Goal: Task Accomplishment & Management: Use online tool/utility

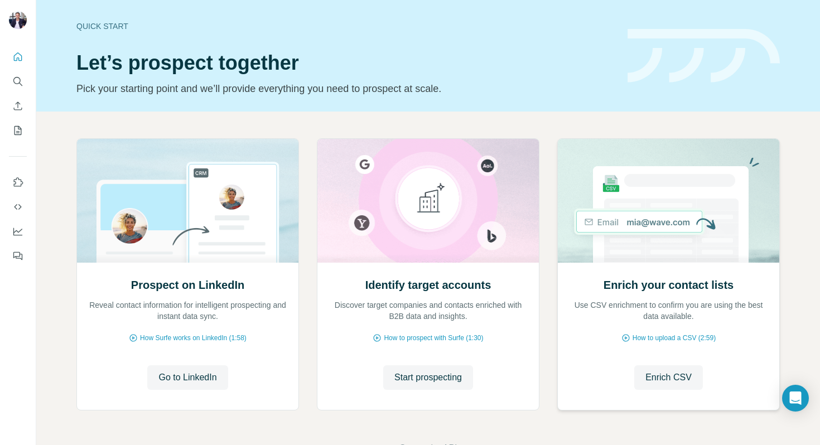
click at [661, 274] on div "Enrich your contact lists Use CSV enrichment to confirm you are using the best …" at bounding box center [668, 336] width 221 height 148
click at [121, 22] on div "Quick start" at bounding box center [345, 26] width 538 height 11
click at [676, 373] on span "Enrich CSV" at bounding box center [668, 377] width 46 height 13
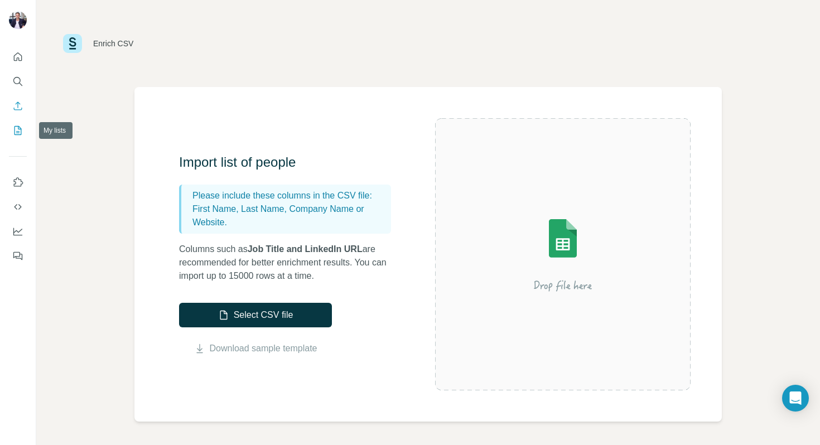
click at [13, 130] on icon "My lists" at bounding box center [17, 130] width 11 height 11
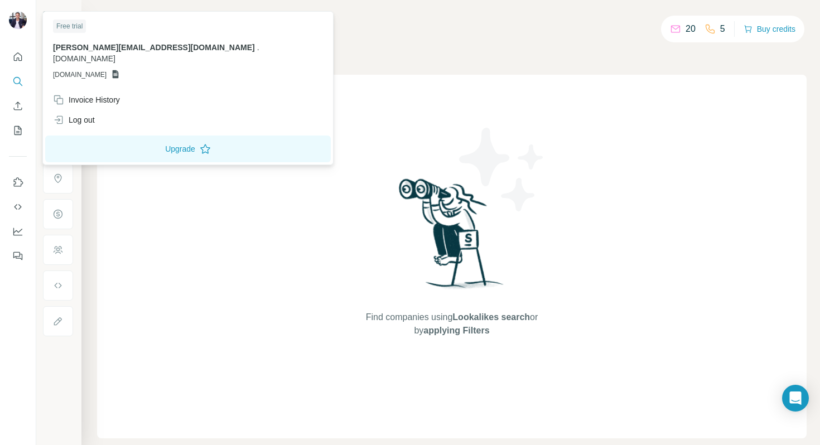
click at [72, 28] on div "Free trial" at bounding box center [69, 26] width 33 height 13
click at [119, 70] on icon at bounding box center [116, 74] width 6 height 8
click at [142, 70] on p "[DOMAIN_NAME]" at bounding box center [188, 75] width 270 height 10
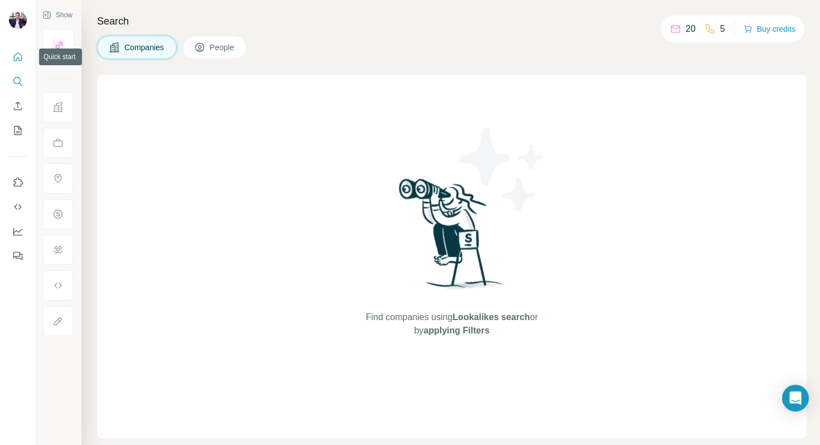
click at [17, 57] on icon "Quick start" at bounding box center [17, 56] width 11 height 11
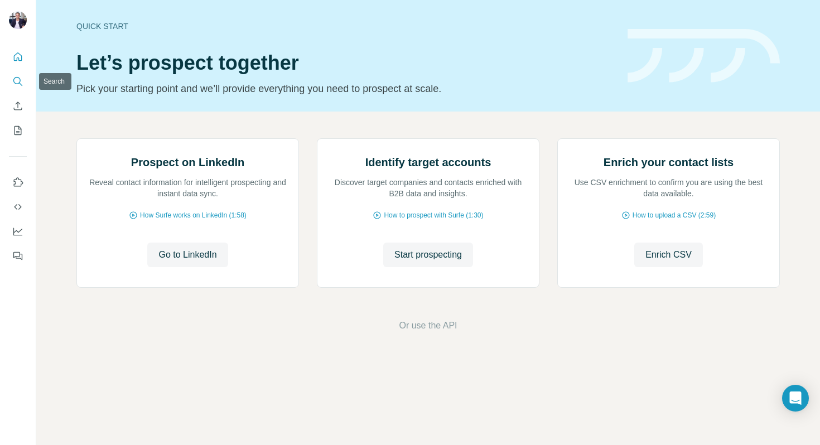
click at [13, 85] on icon "Search" at bounding box center [17, 81] width 11 height 11
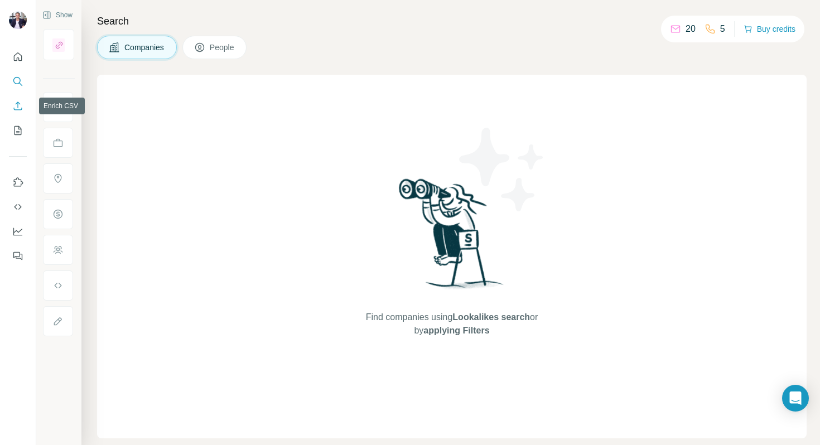
click at [17, 109] on icon "Enrich CSV" at bounding box center [18, 105] width 8 height 8
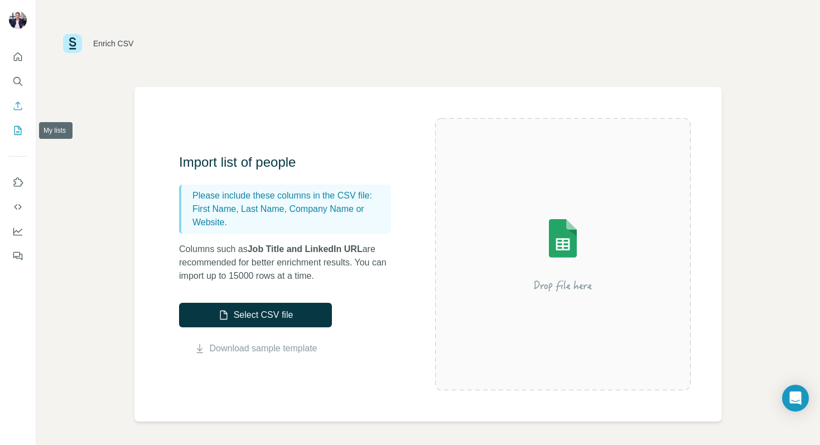
click at [19, 134] on icon "My lists" at bounding box center [17, 130] width 11 height 11
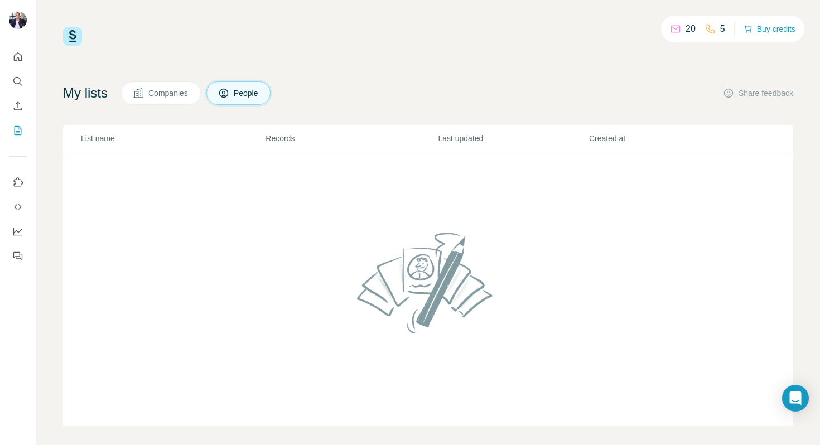
click at [264, 140] on th "List name" at bounding box center [164, 138] width 202 height 27
click at [13, 181] on icon "Use Surfe on LinkedIn" at bounding box center [17, 182] width 11 height 11
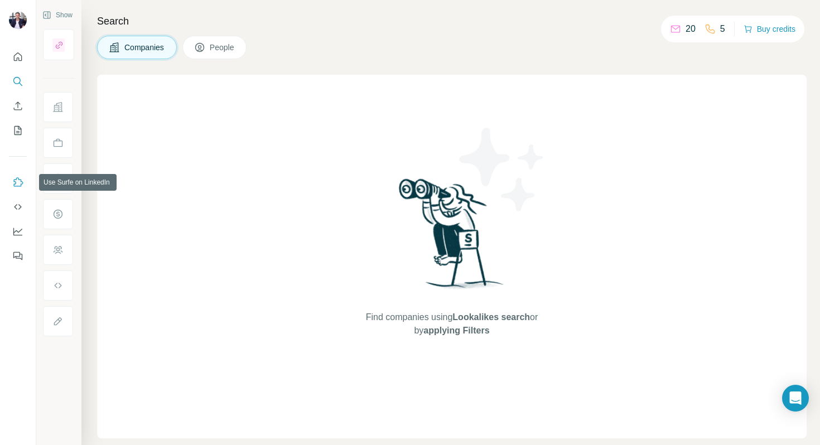
click at [18, 178] on icon "Use Surfe on LinkedIn" at bounding box center [17, 182] width 11 height 11
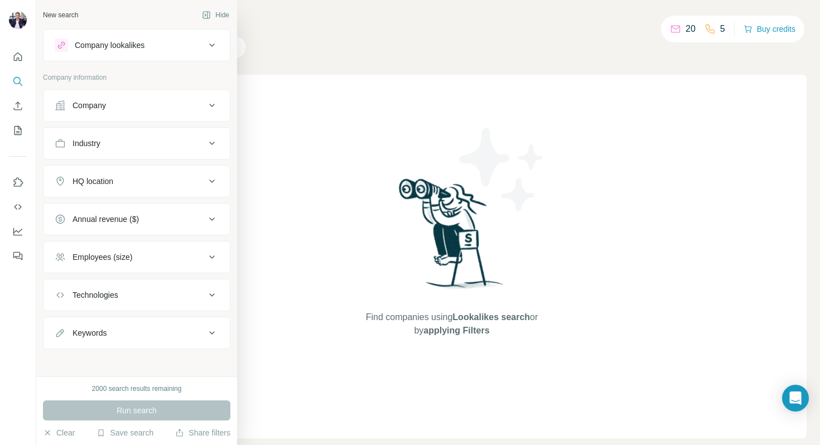
click at [217, 105] on icon at bounding box center [211, 105] width 13 height 13
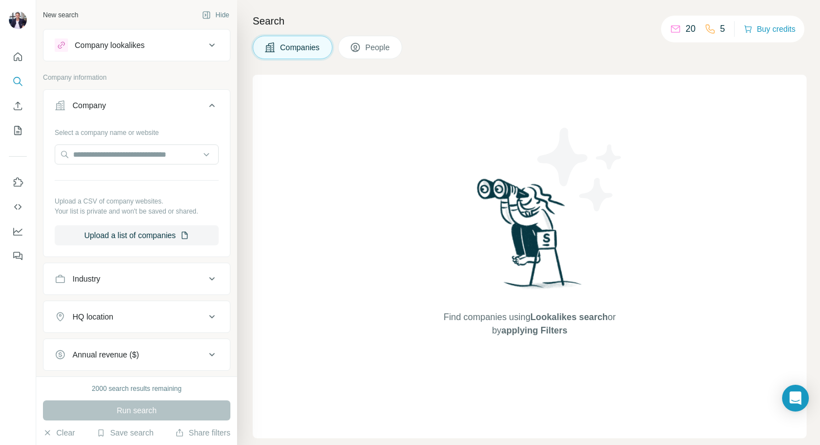
click at [213, 109] on icon at bounding box center [211, 105] width 13 height 13
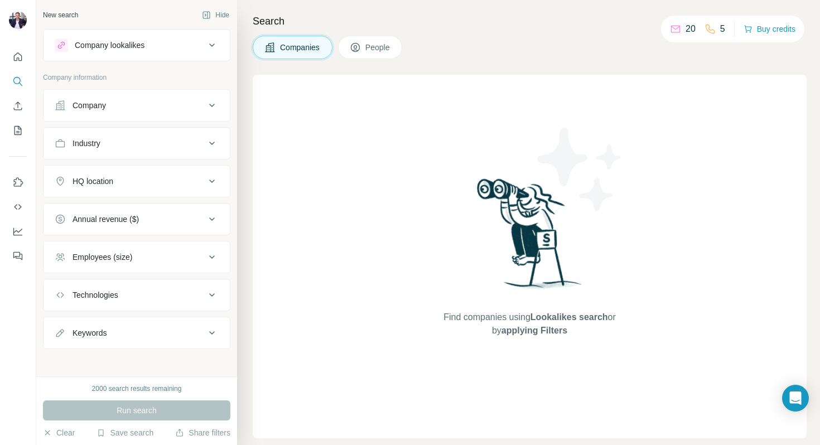
click at [210, 142] on icon at bounding box center [212, 143] width 6 height 3
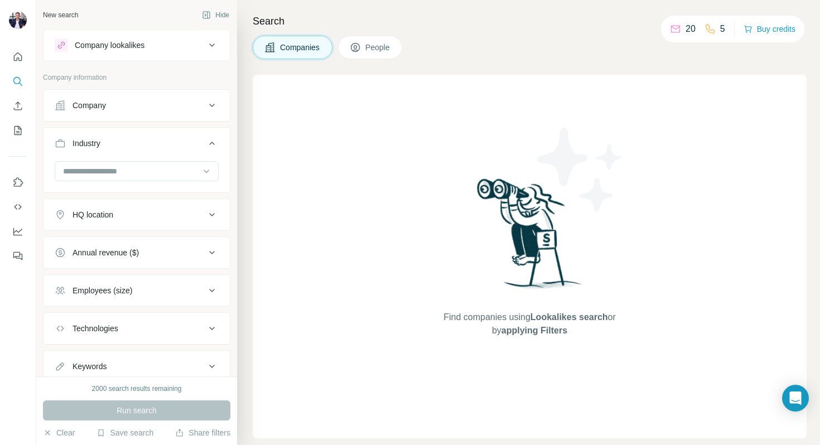
click at [210, 142] on icon at bounding box center [211, 143] width 13 height 13
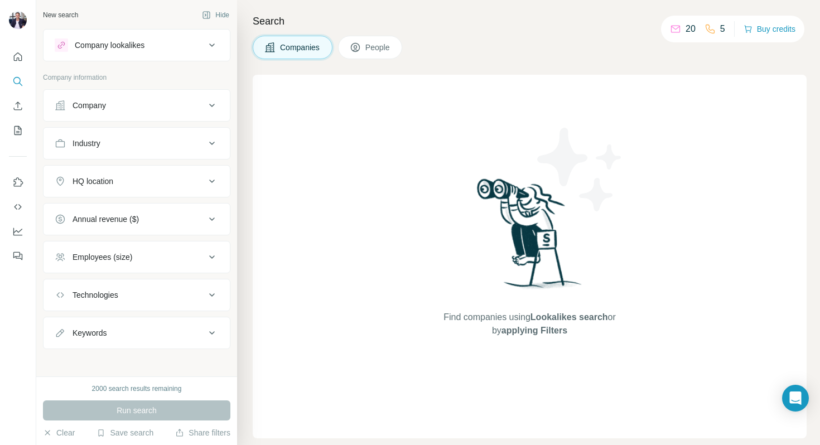
scroll to position [4, 0]
